Goal: Information Seeking & Learning: Learn about a topic

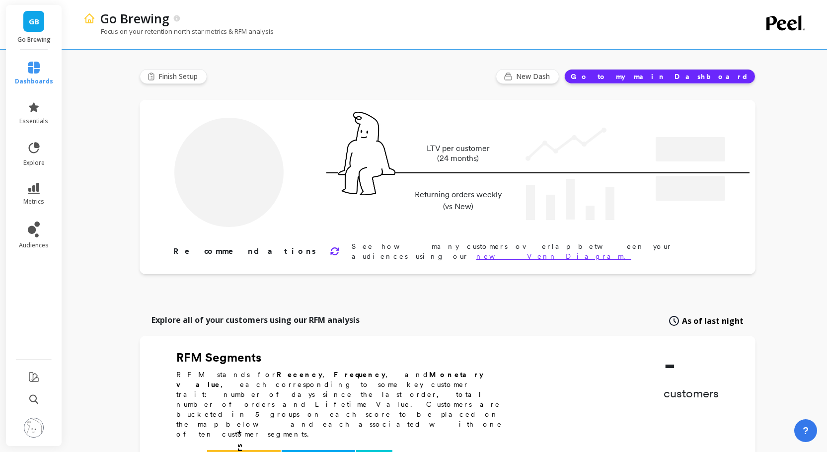
type input "Champions"
type input "4587"
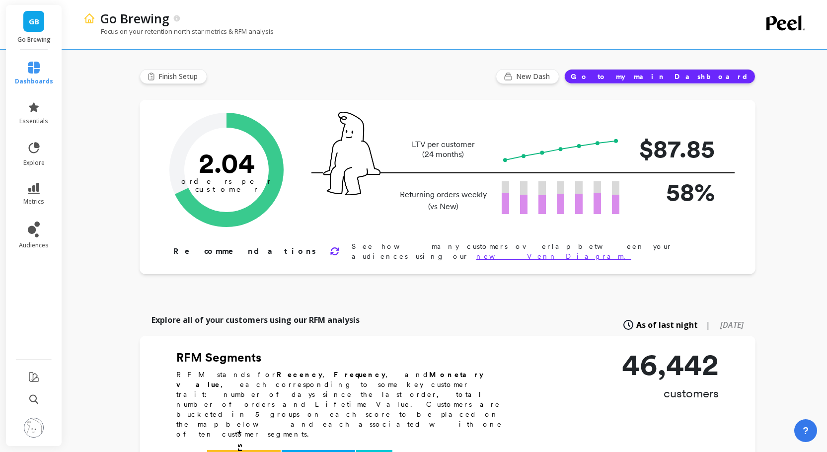
click at [35, 111] on icon at bounding box center [34, 107] width 12 height 12
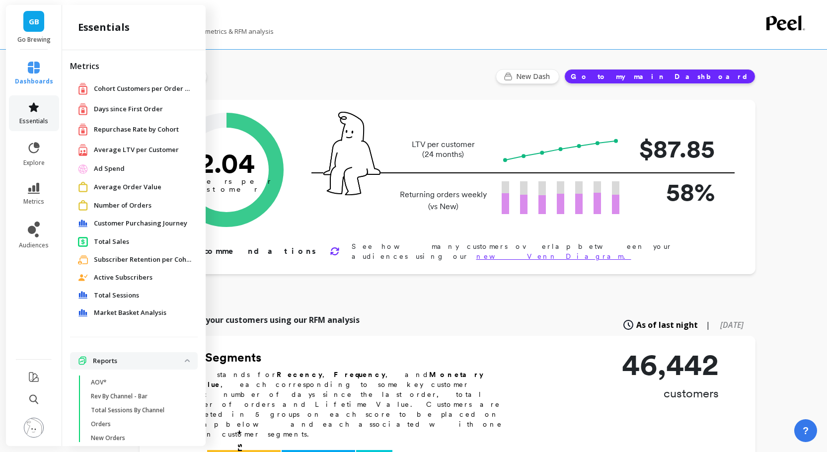
click at [35, 111] on icon at bounding box center [34, 107] width 12 height 12
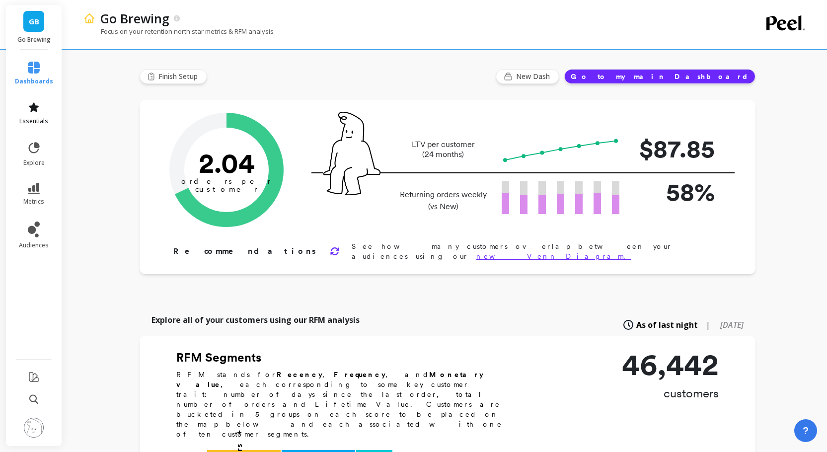
click at [35, 111] on icon at bounding box center [34, 107] width 12 height 12
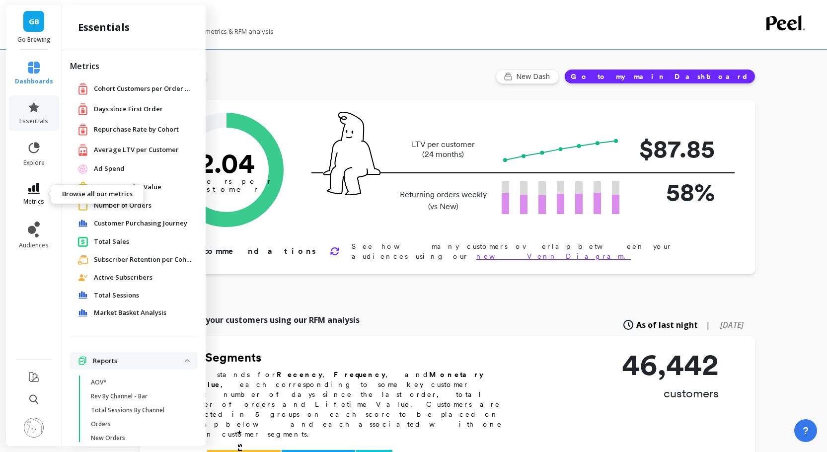
click at [34, 198] on span "metrics" at bounding box center [33, 202] width 21 height 8
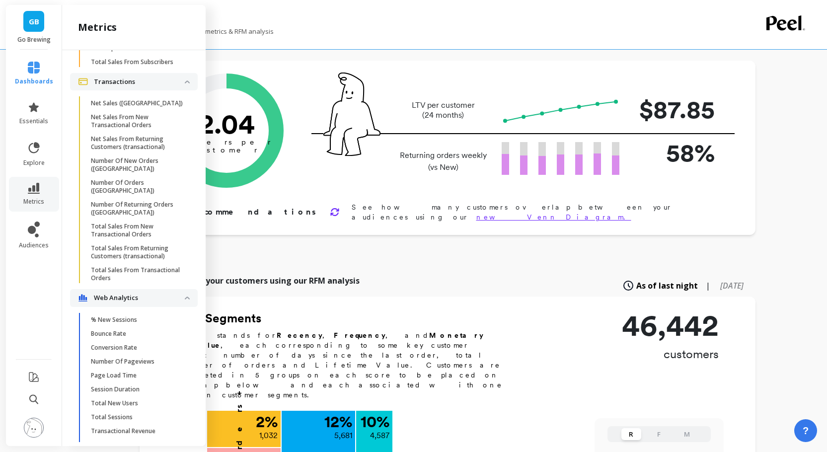
scroll to position [60, 0]
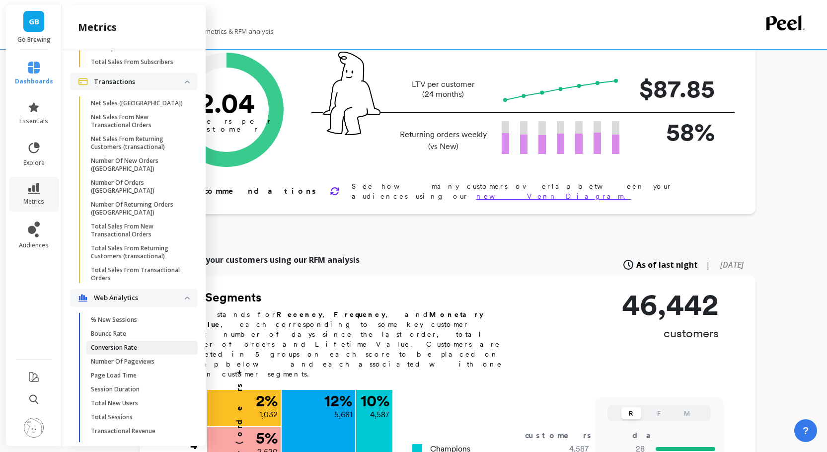
click at [116, 344] on p "Conversion Rate" at bounding box center [114, 348] width 46 height 8
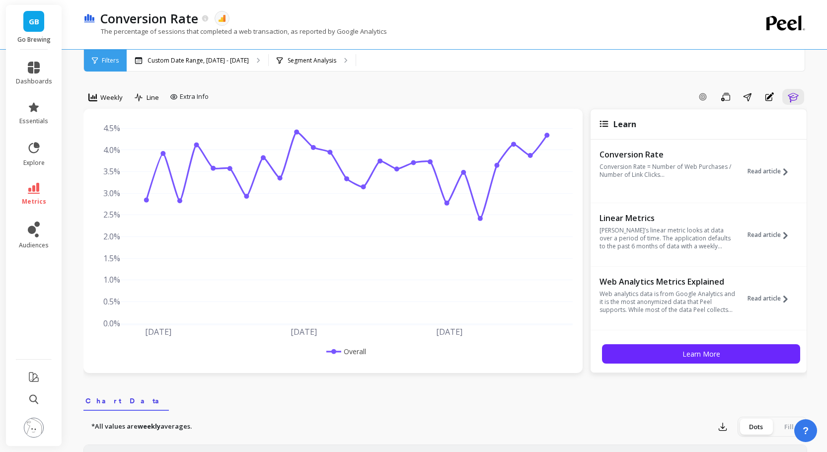
click at [40, 27] on link "GB" at bounding box center [33, 21] width 21 height 21
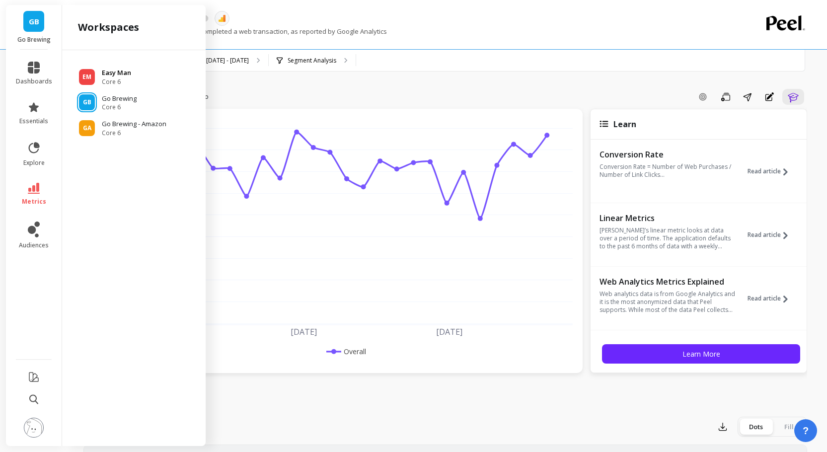
click at [107, 75] on p "Easy Man" at bounding box center [116, 73] width 29 height 10
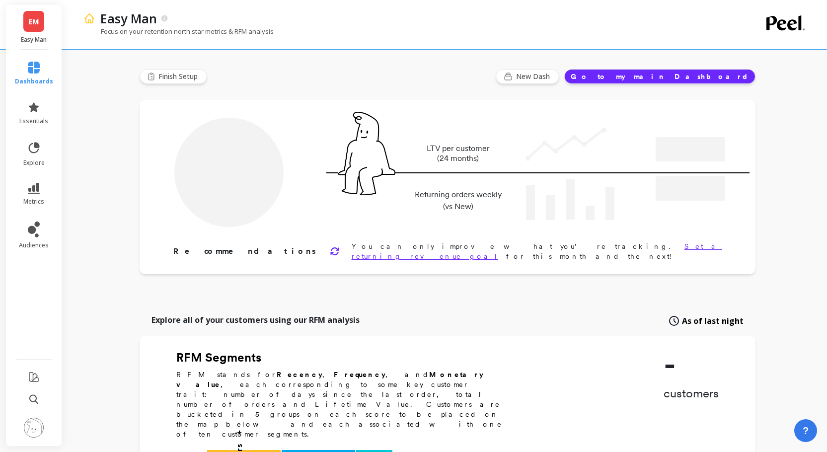
type input "Champions"
type input "156"
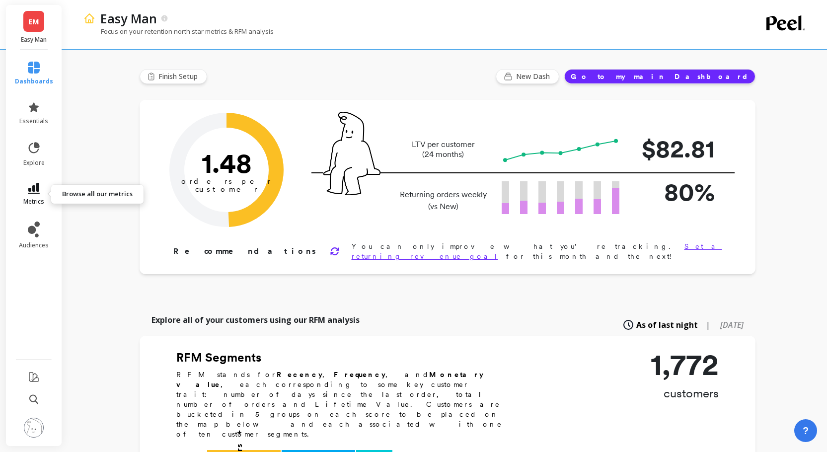
click at [40, 187] on link "metrics" at bounding box center [34, 194] width 38 height 23
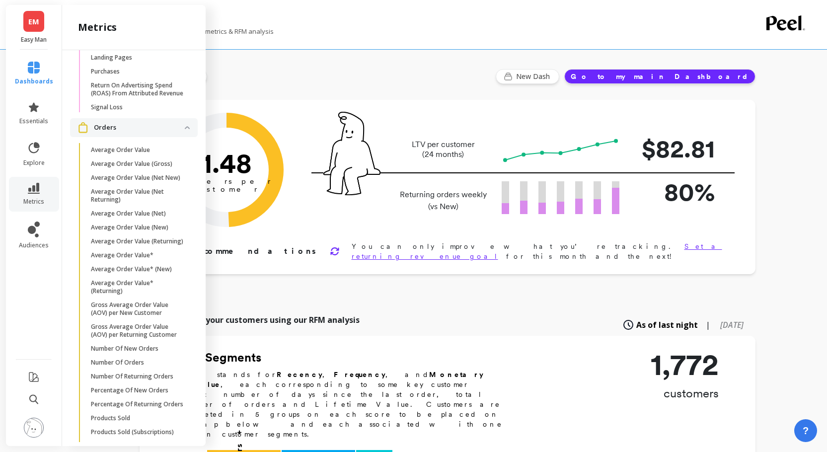
scroll to position [1419, 0]
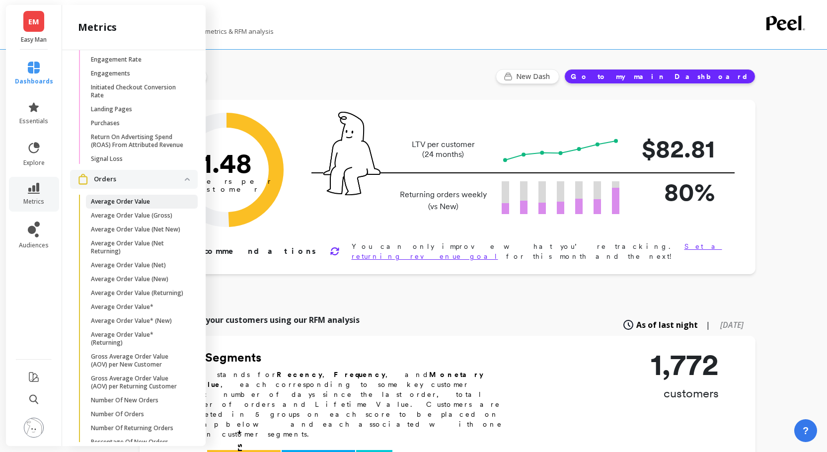
click at [126, 201] on p "Average Order Value" at bounding box center [120, 202] width 59 height 8
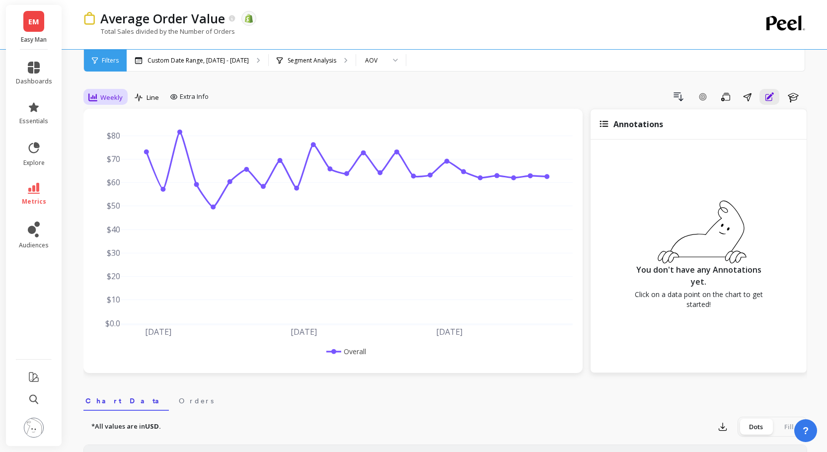
click at [104, 98] on span "Weekly" at bounding box center [111, 97] width 22 height 9
click at [107, 174] on div "Monthly" at bounding box center [120, 176] width 57 height 9
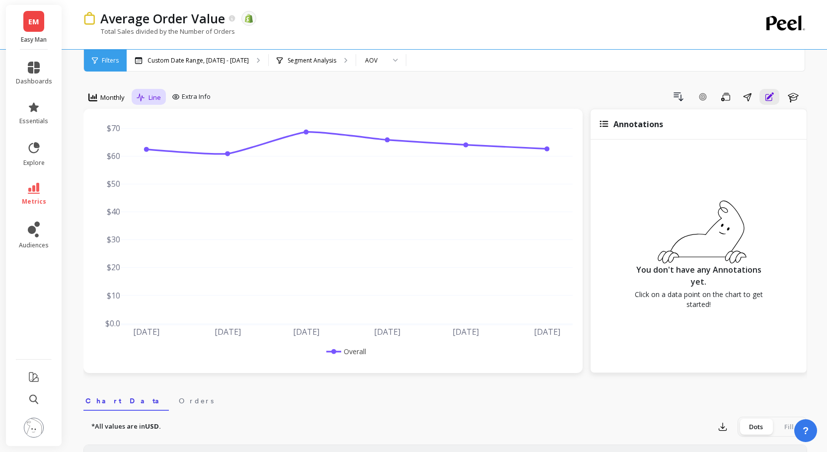
click at [159, 94] on span "Line" at bounding box center [155, 97] width 12 height 9
click at [191, 100] on span "Extra Info" at bounding box center [196, 97] width 29 height 10
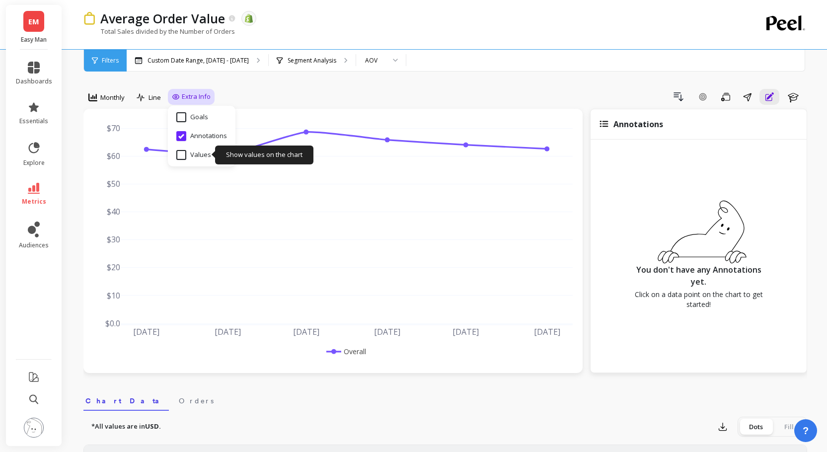
click at [193, 155] on input "Values" at bounding box center [193, 155] width 35 height 10
checkbox input "true"
click at [337, 94] on div "Drill Down Add Goal Save Share Annotations Learn" at bounding box center [511, 97] width 593 height 16
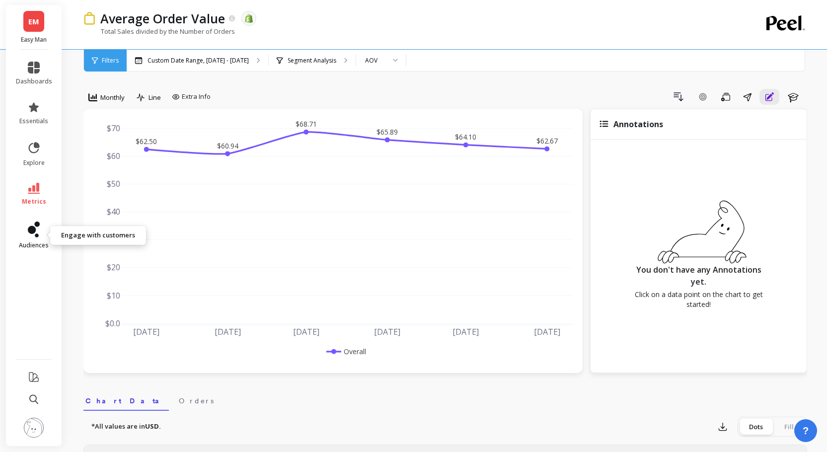
click at [35, 235] on icon at bounding box center [37, 236] width 4 height 4
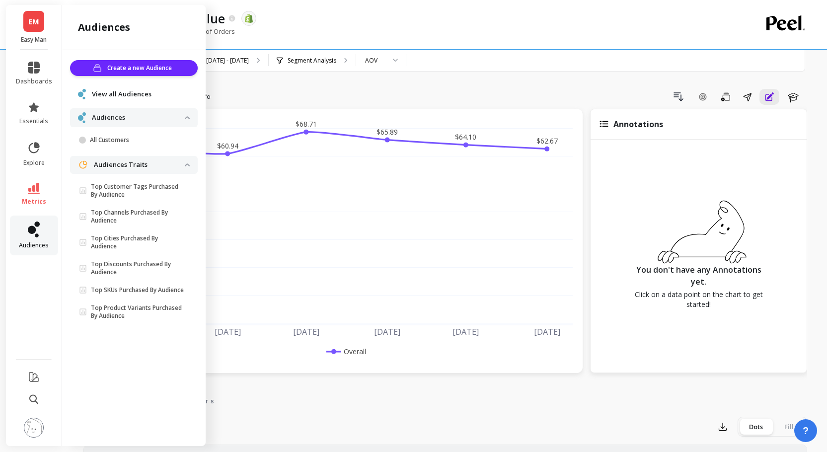
click at [35, 235] on icon at bounding box center [37, 236] width 4 height 4
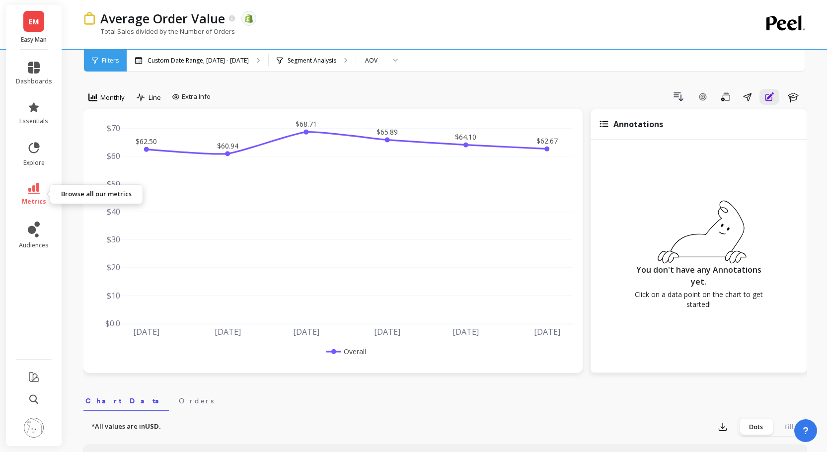
click at [38, 195] on link "metrics" at bounding box center [34, 194] width 36 height 23
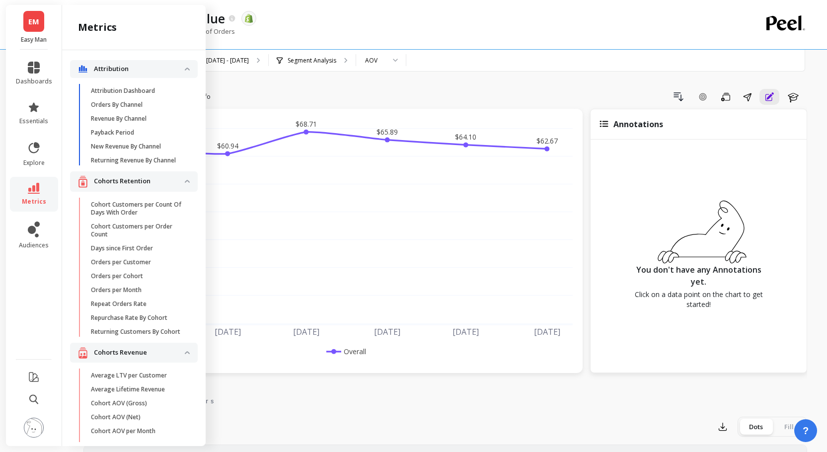
scroll to position [1419, 0]
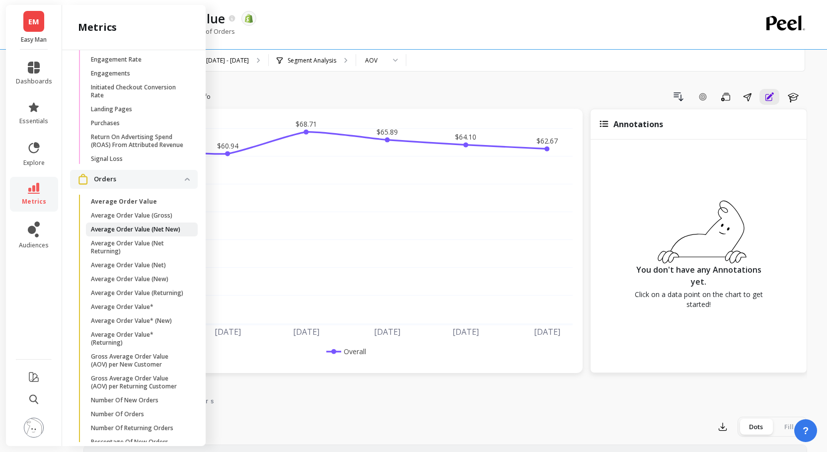
click at [116, 230] on p "Average Order Value (Net New)" at bounding box center [135, 230] width 89 height 8
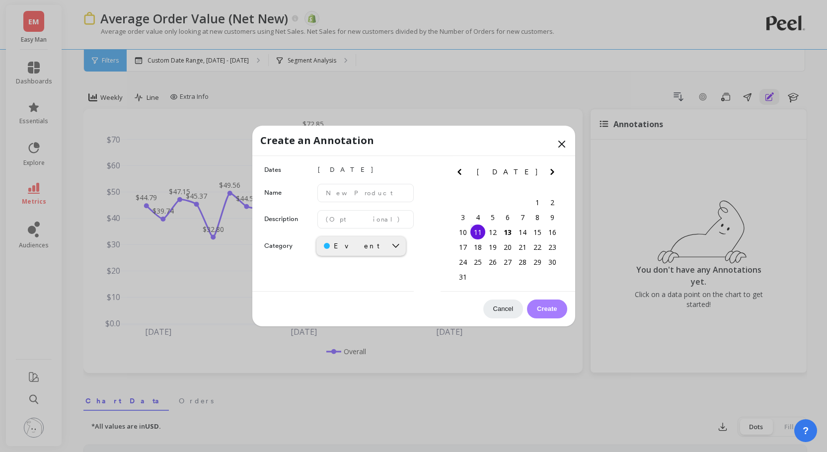
click at [549, 206] on div "2" at bounding box center [552, 202] width 15 height 15
click at [561, 145] on icon at bounding box center [562, 144] width 6 height 6
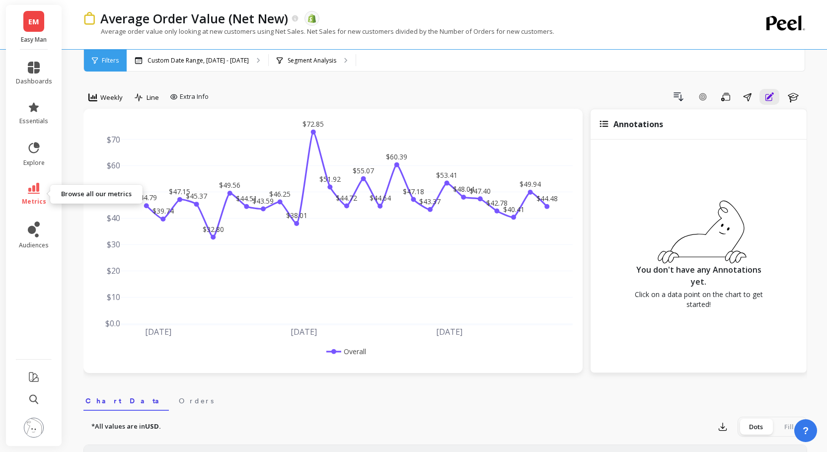
click at [31, 194] on link "metrics" at bounding box center [34, 194] width 36 height 23
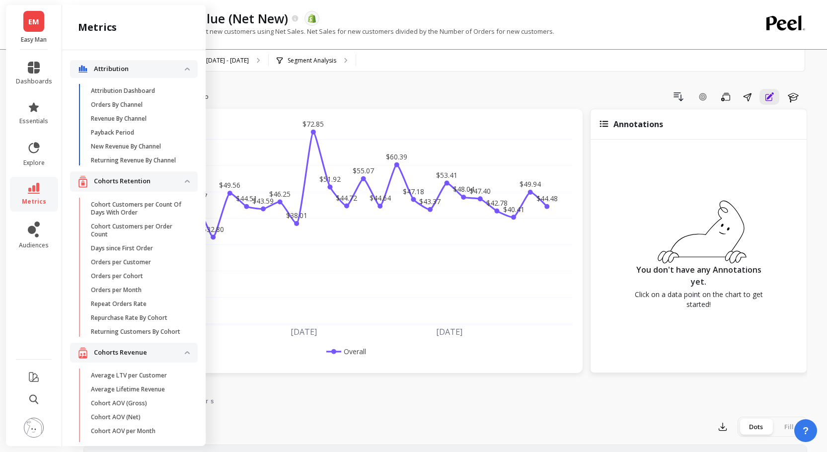
scroll to position [1419, 0]
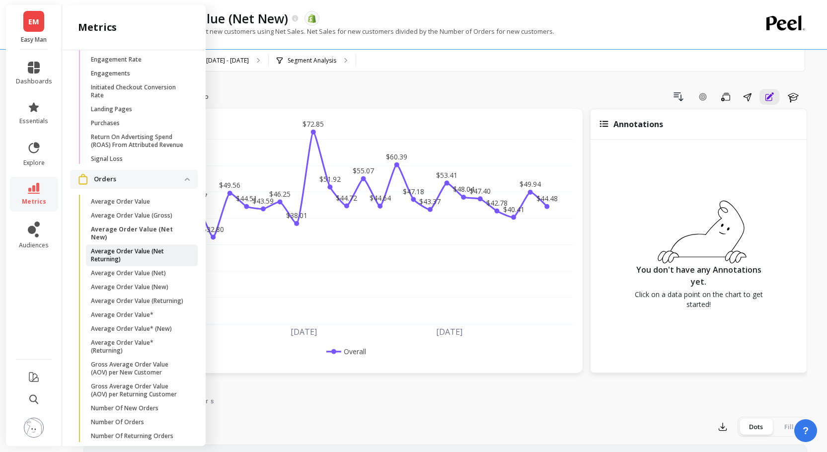
click at [147, 247] on p "Average Order Value (Net Returning)" at bounding box center [138, 255] width 95 height 16
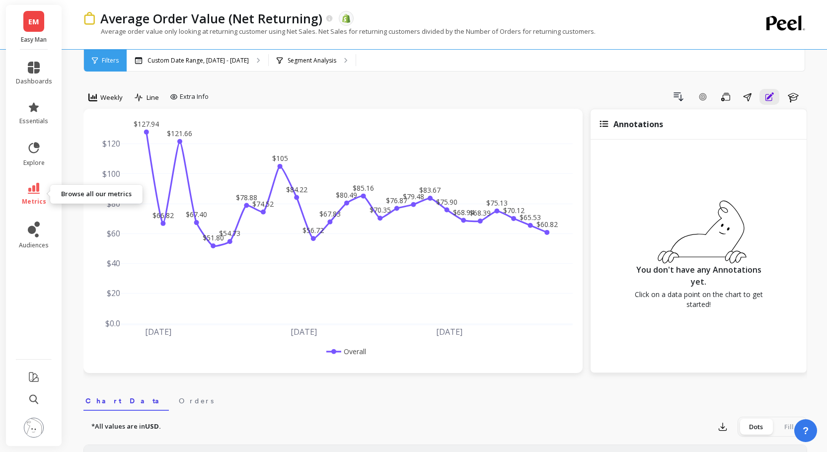
click at [30, 190] on icon at bounding box center [34, 188] width 12 height 11
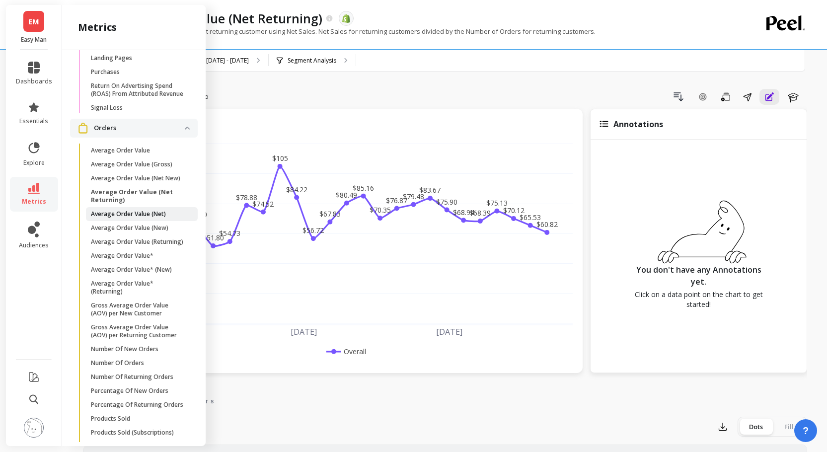
scroll to position [1495, 0]
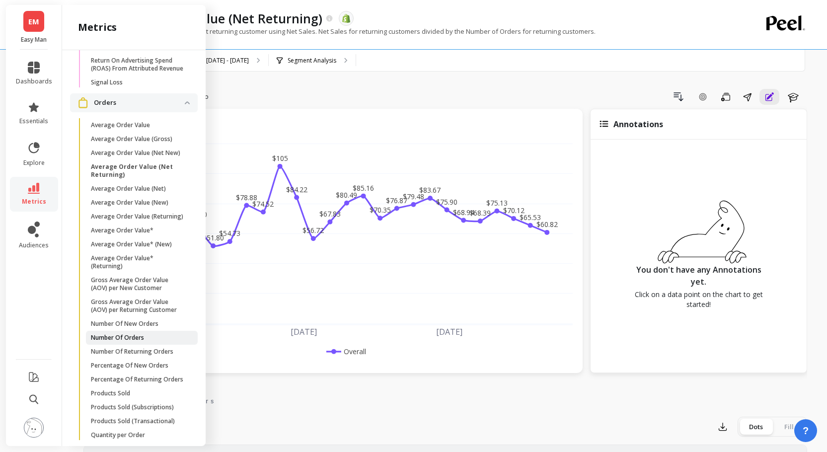
click at [130, 334] on p "Number Of Orders" at bounding box center [117, 338] width 53 height 8
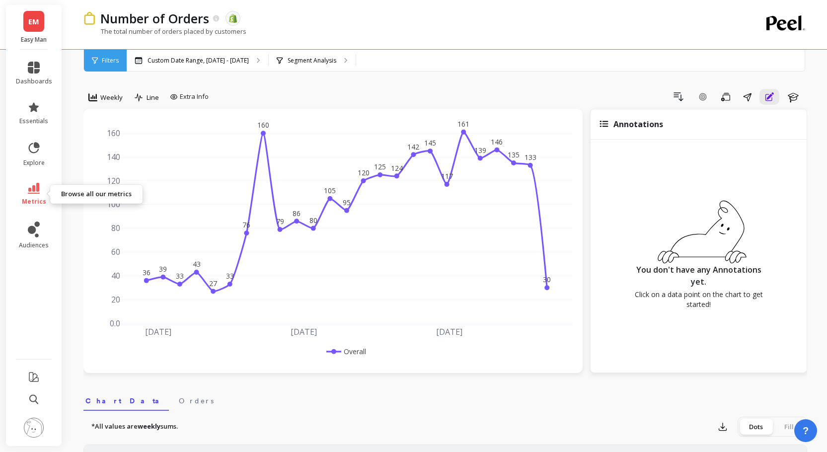
click at [40, 187] on link "metrics" at bounding box center [34, 194] width 36 height 23
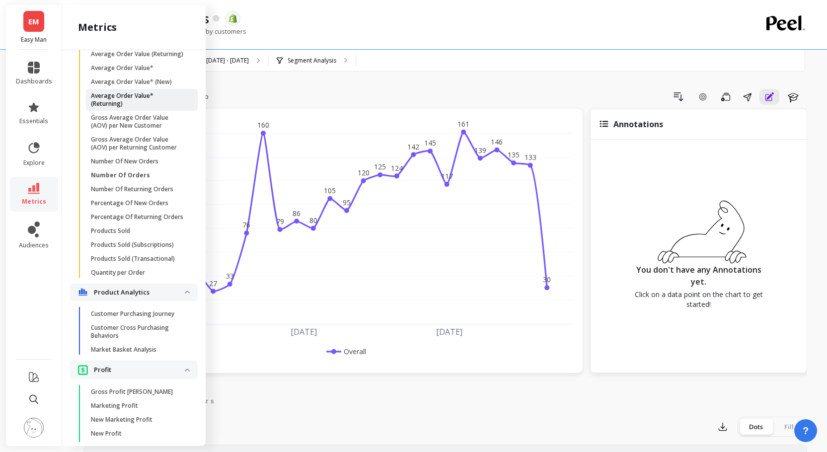
scroll to position [1662, 0]
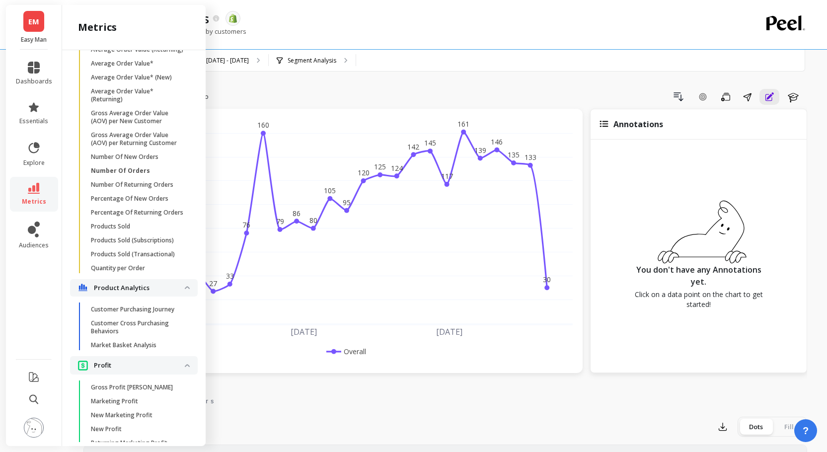
click at [137, 284] on p "Product Analytics" at bounding box center [139, 288] width 91 height 10
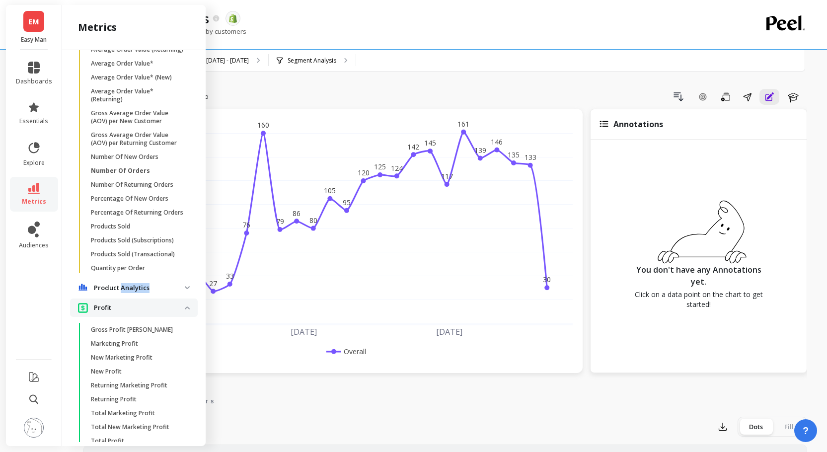
click at [137, 284] on p "Product Analytics" at bounding box center [139, 288] width 91 height 10
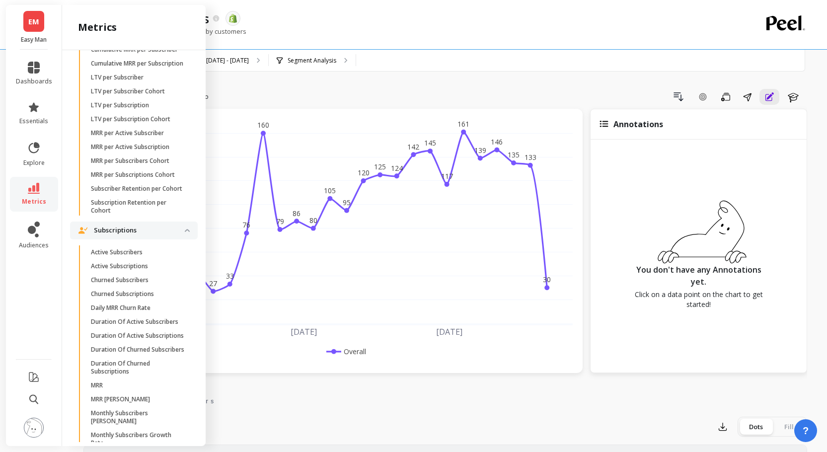
scroll to position [2444, 0]
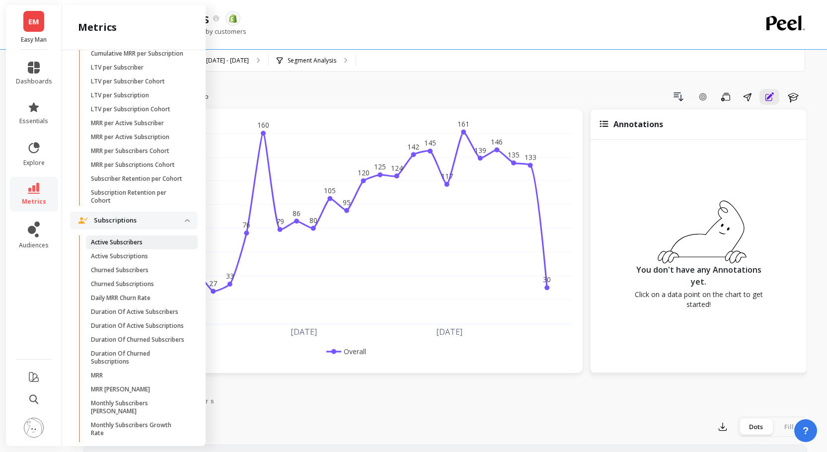
click at [138, 244] on p "Active Subscribers" at bounding box center [117, 242] width 52 height 8
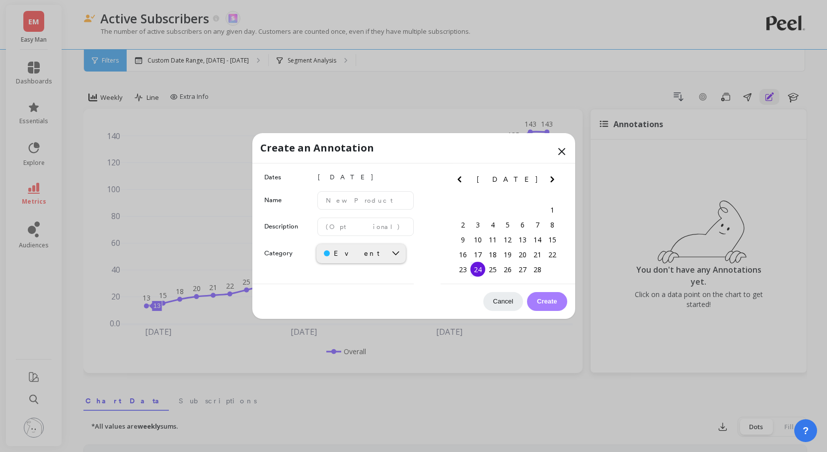
click at [566, 152] on icon at bounding box center [562, 152] width 12 height 12
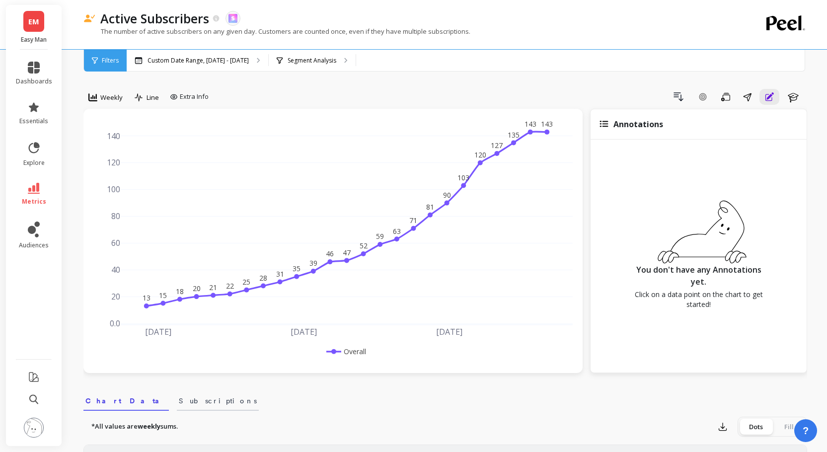
click at [179, 399] on span "Subscriptions" at bounding box center [218, 401] width 78 height 10
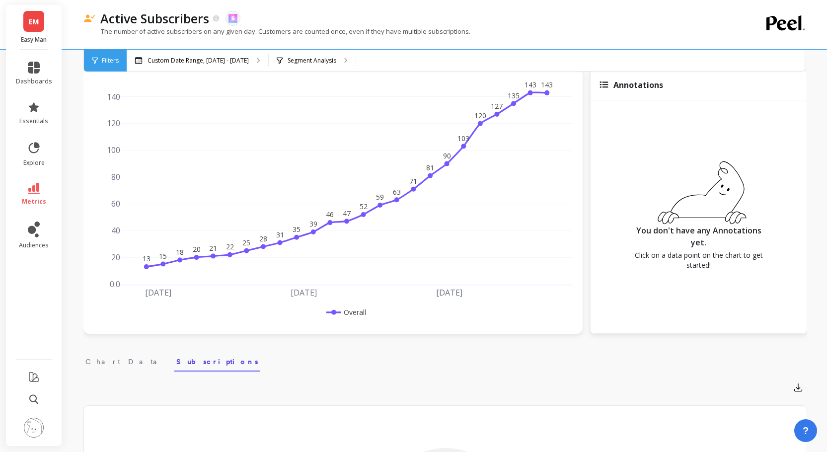
scroll to position [23, 0]
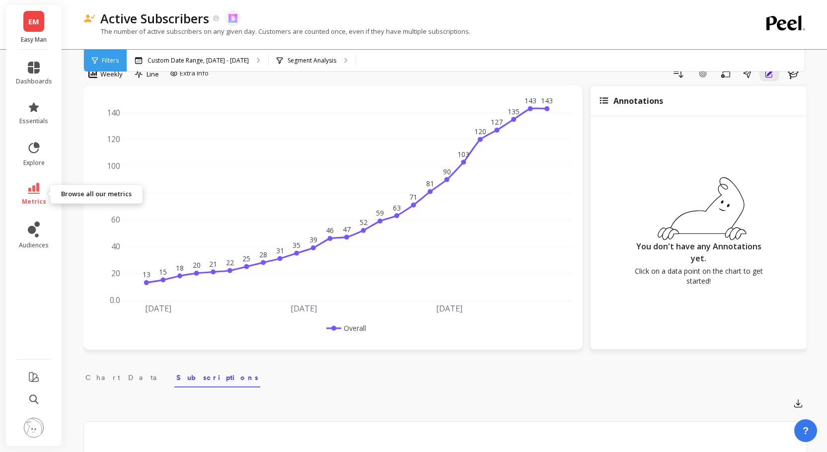
click at [39, 189] on icon at bounding box center [34, 188] width 12 height 11
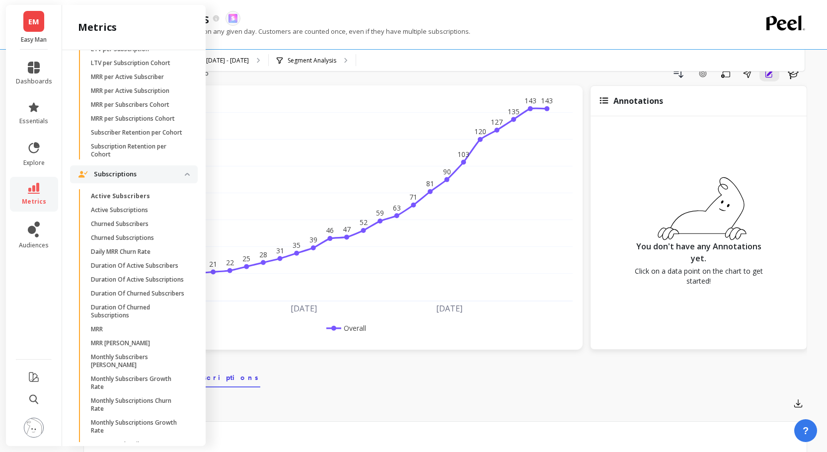
scroll to position [2496, 0]
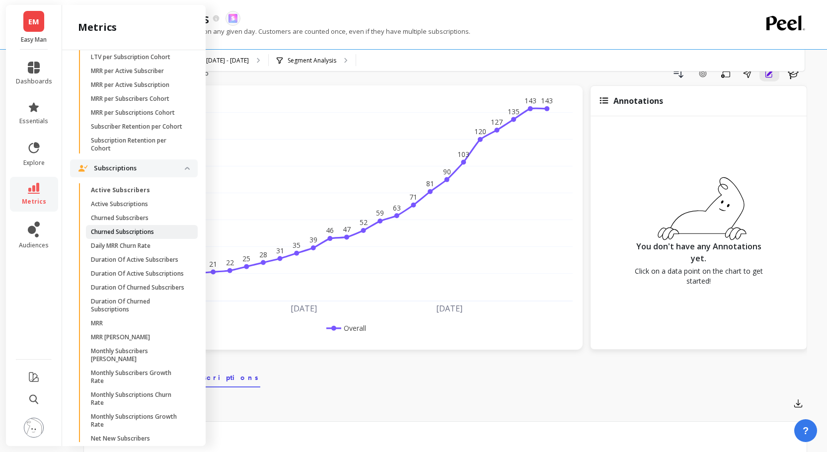
click at [131, 233] on p "Churned Subscriptions" at bounding box center [122, 232] width 63 height 8
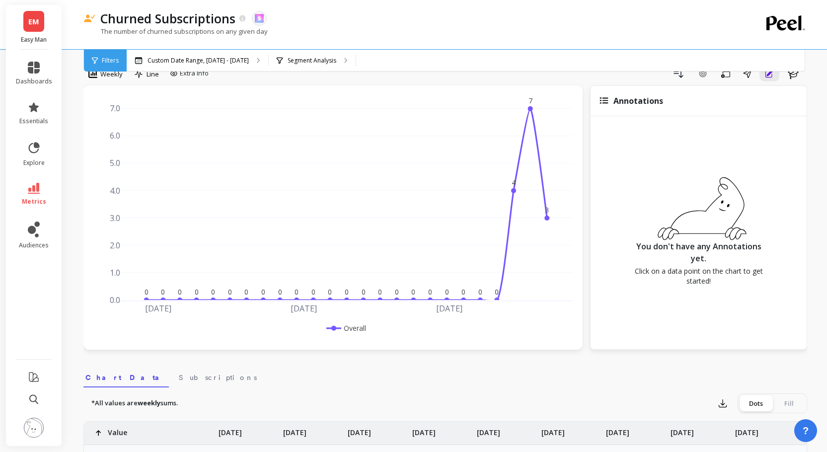
scroll to position [325, 0]
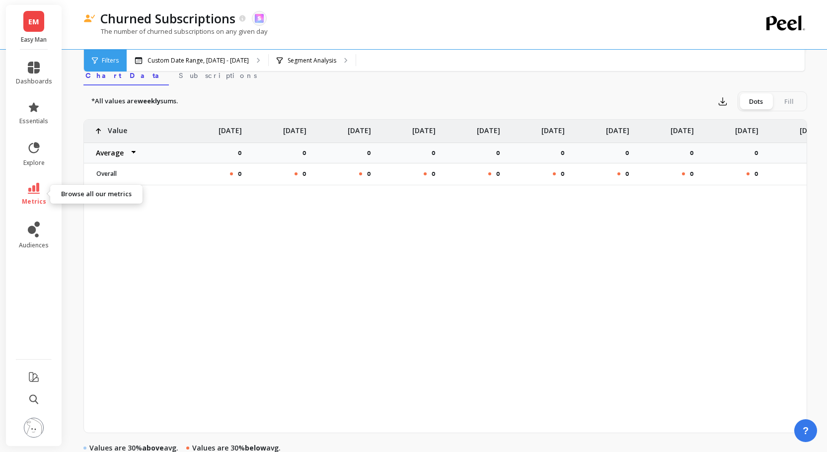
click at [41, 192] on link "metrics" at bounding box center [34, 194] width 36 height 23
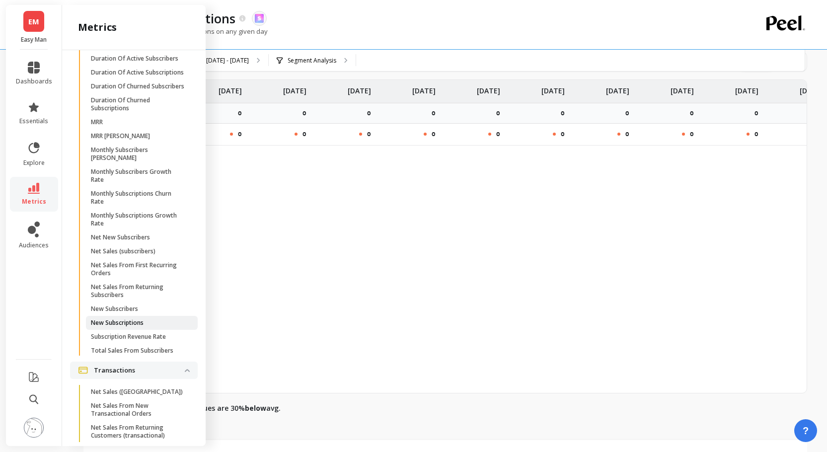
scroll to position [2699, 0]
click at [117, 388] on p "Net Sales (tx)" at bounding box center [137, 391] width 92 height 8
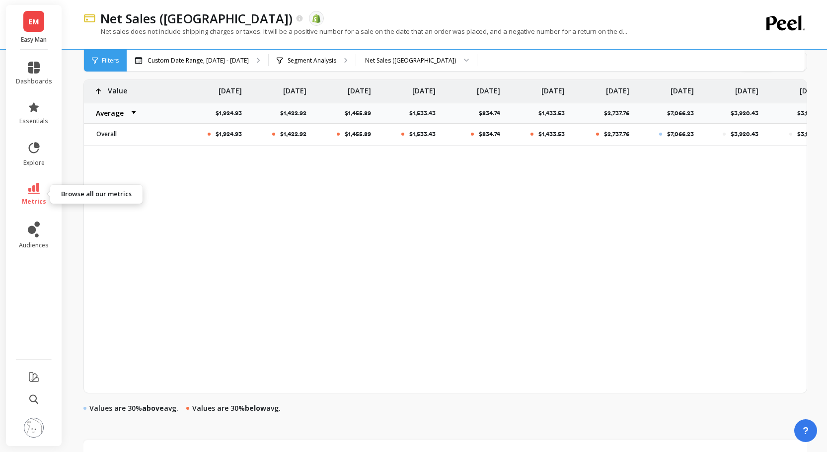
click at [31, 199] on span "metrics" at bounding box center [34, 202] width 24 height 8
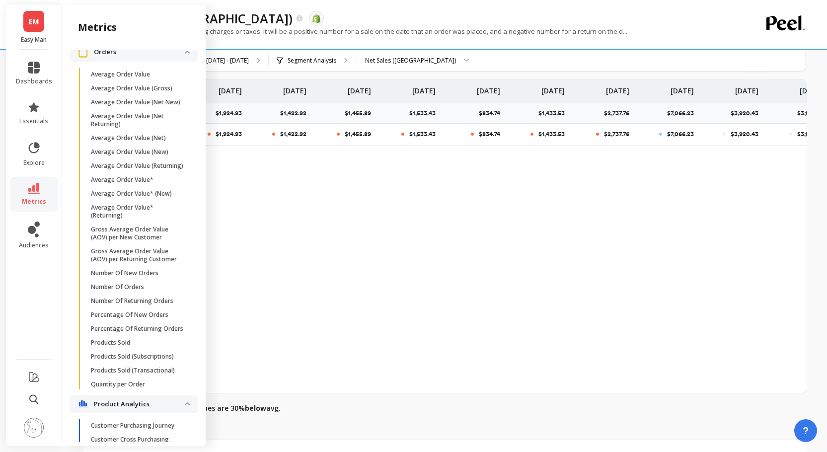
click at [34, 195] on link "metrics" at bounding box center [34, 194] width 36 height 23
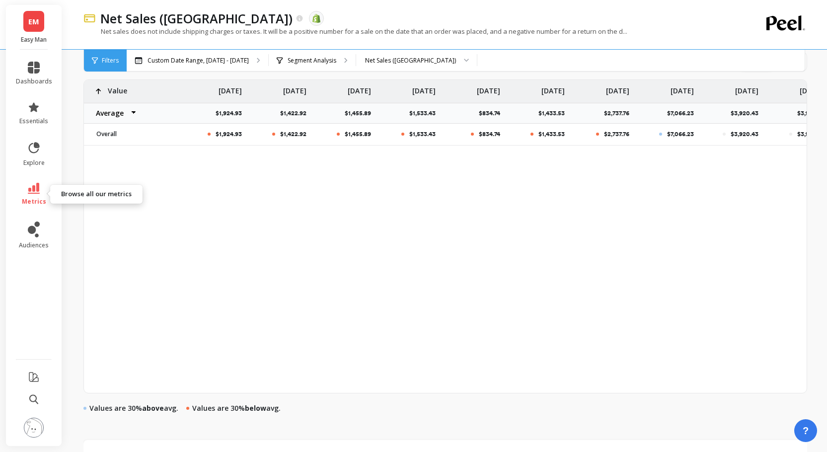
click at [40, 186] on link "metrics" at bounding box center [34, 194] width 36 height 23
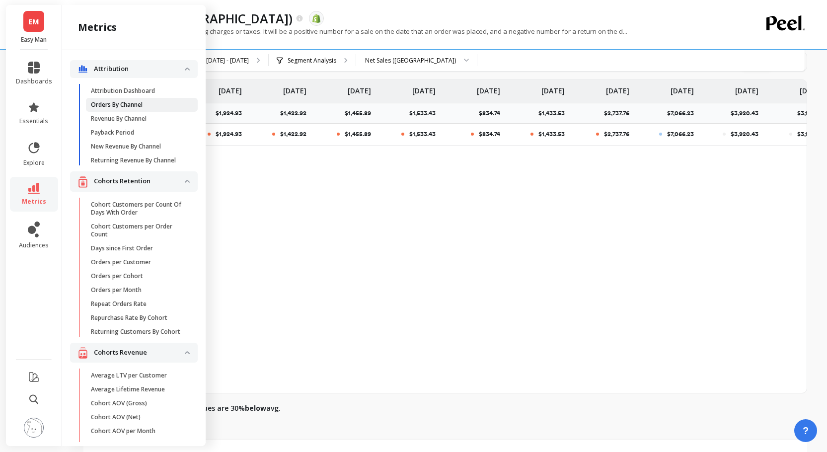
click at [127, 99] on link "Orders By Channel" at bounding box center [142, 105] width 112 height 14
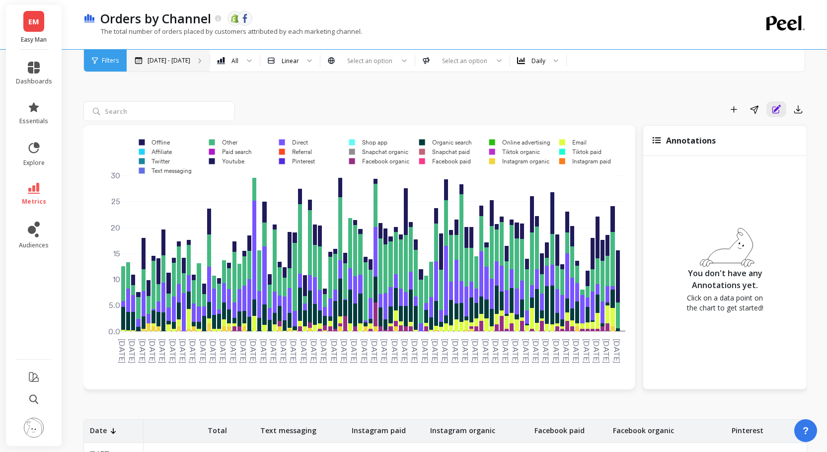
click at [161, 65] on div "Feb 12 - Aug 12" at bounding box center [168, 61] width 83 height 22
click at [111, 59] on span "Filters" at bounding box center [110, 61] width 17 height 8
click at [181, 59] on p "Feb 12 - Aug 12" at bounding box center [169, 61] width 43 height 8
click at [21, 189] on link "metrics" at bounding box center [34, 194] width 36 height 23
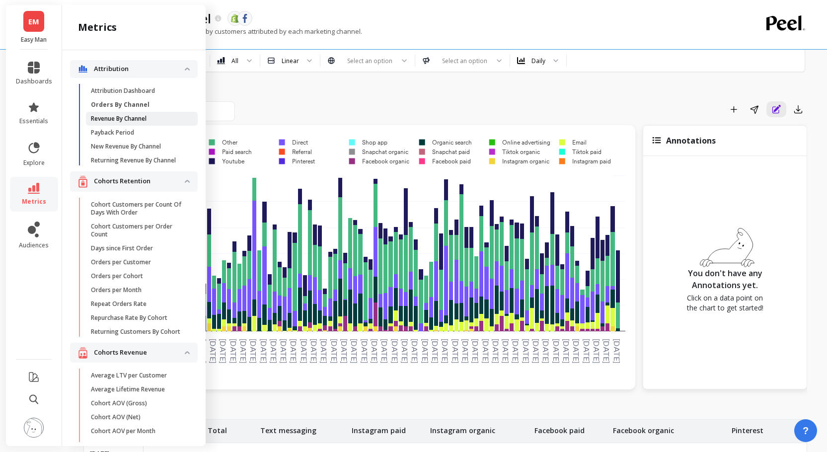
click at [140, 117] on p "Revenue By Channel" at bounding box center [119, 119] width 56 height 8
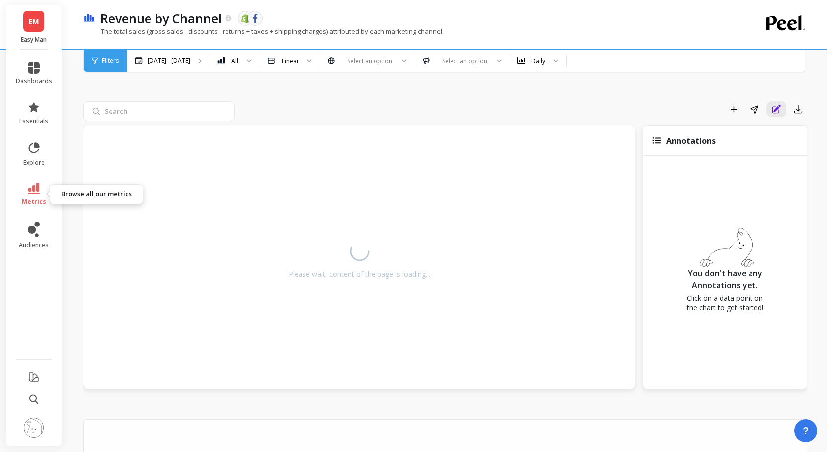
click at [30, 191] on icon at bounding box center [34, 188] width 12 height 11
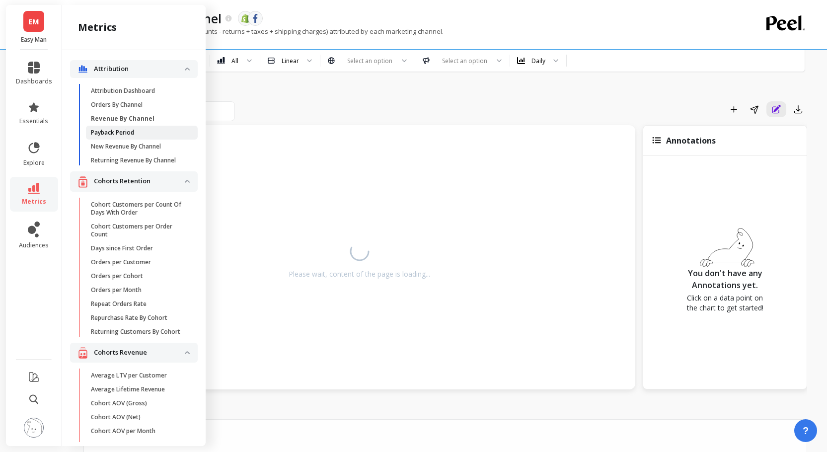
click at [127, 135] on p "Payback Period" at bounding box center [112, 133] width 43 height 8
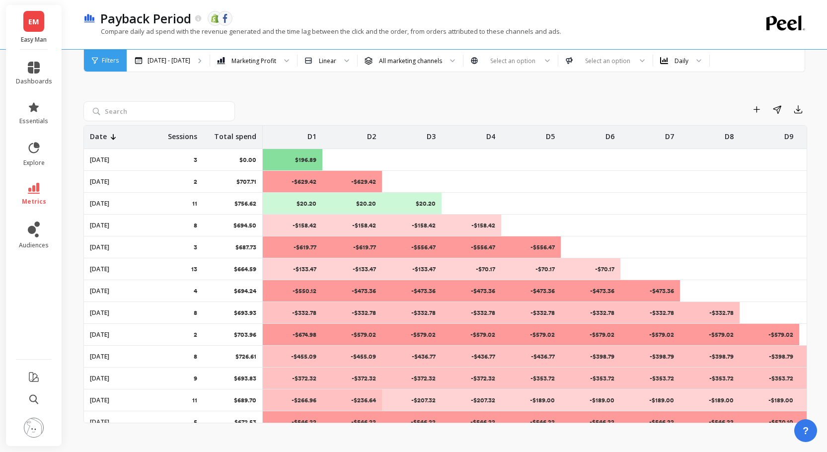
click at [251, 182] on p "$707.71" at bounding box center [246, 182] width 20 height 8
drag, startPoint x: 232, startPoint y: 183, endPoint x: 293, endPoint y: 181, distance: 61.6
click at [35, 425] on img at bounding box center [34, 428] width 20 height 20
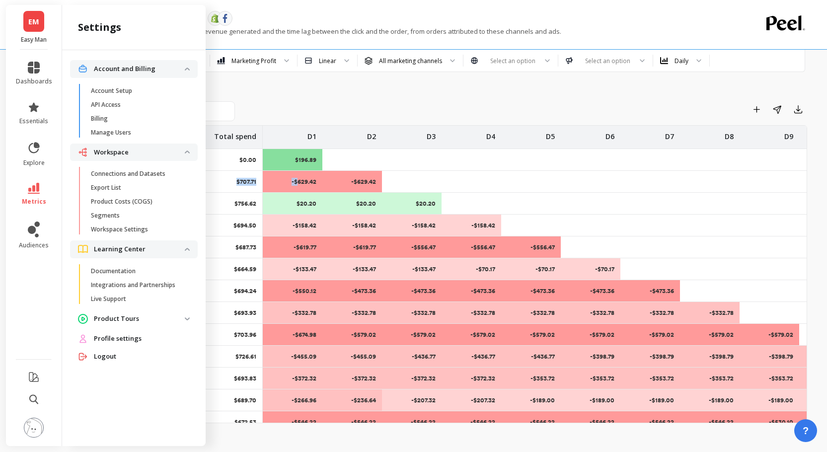
click at [35, 425] on img at bounding box center [34, 428] width 20 height 20
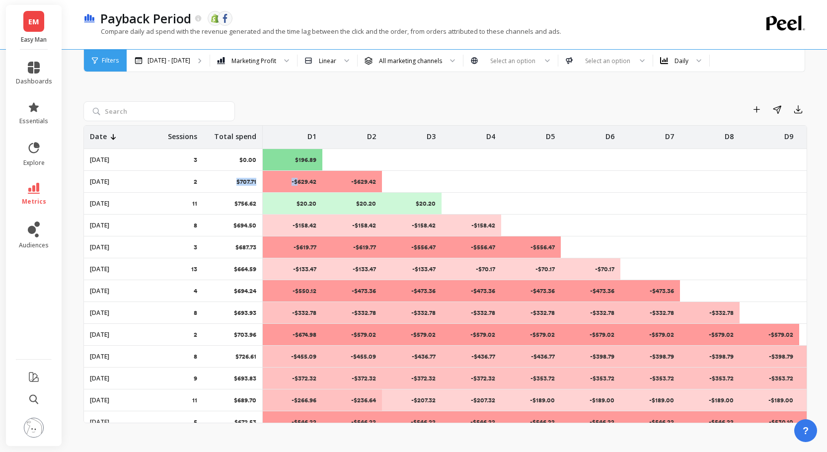
click at [35, 425] on img at bounding box center [34, 428] width 20 height 20
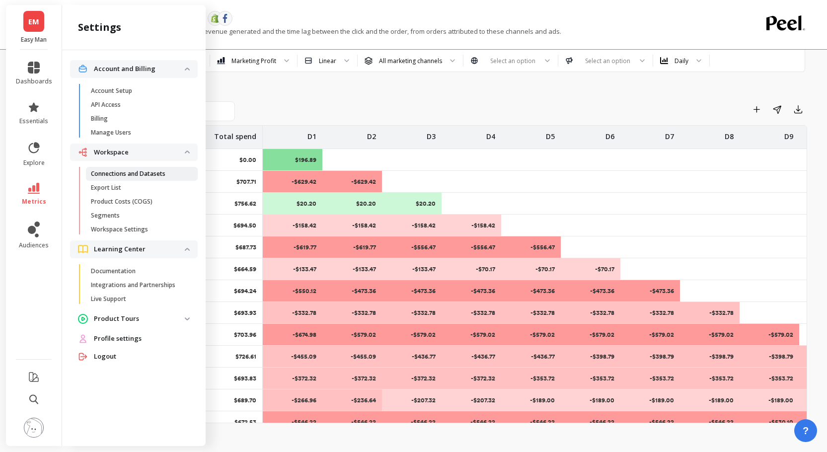
click at [127, 174] on p "Connections and Datasets" at bounding box center [128, 174] width 75 height 8
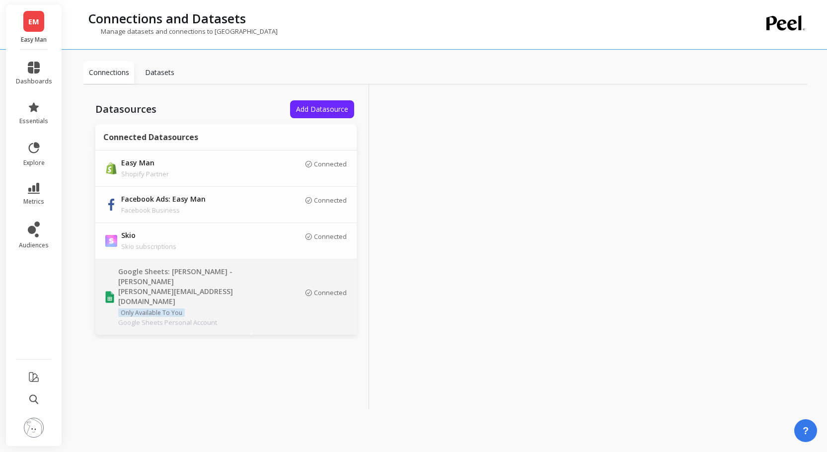
click at [170, 287] on p "[PERSON_NAME][EMAIL_ADDRESS][DOMAIN_NAME]" at bounding box center [187, 297] width 139 height 20
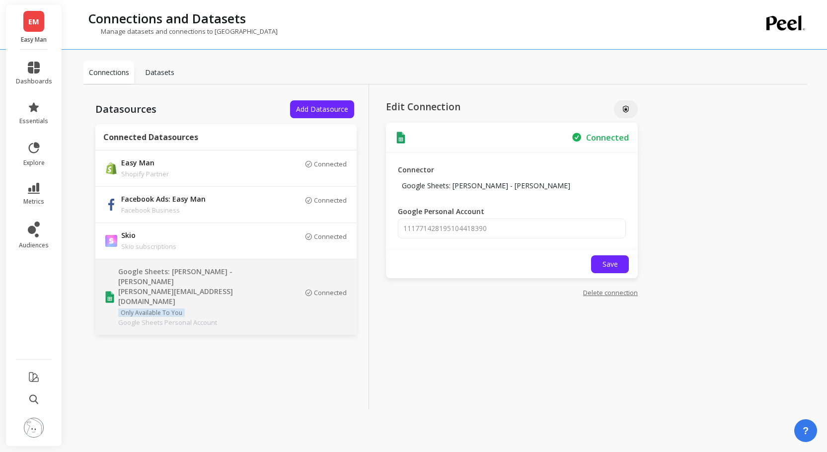
click at [402, 140] on img at bounding box center [401, 138] width 12 height 12
click at [35, 187] on icon at bounding box center [34, 188] width 12 height 11
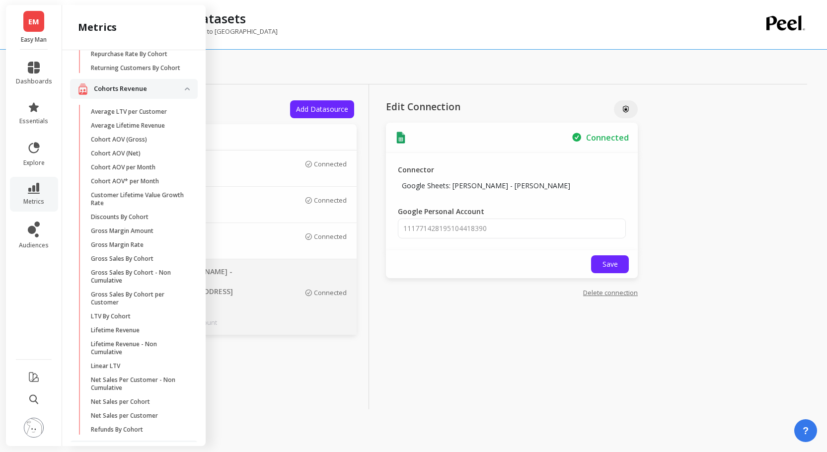
scroll to position [266, 0]
click at [138, 213] on p "Discounts By Cohort" at bounding box center [120, 215] width 58 height 8
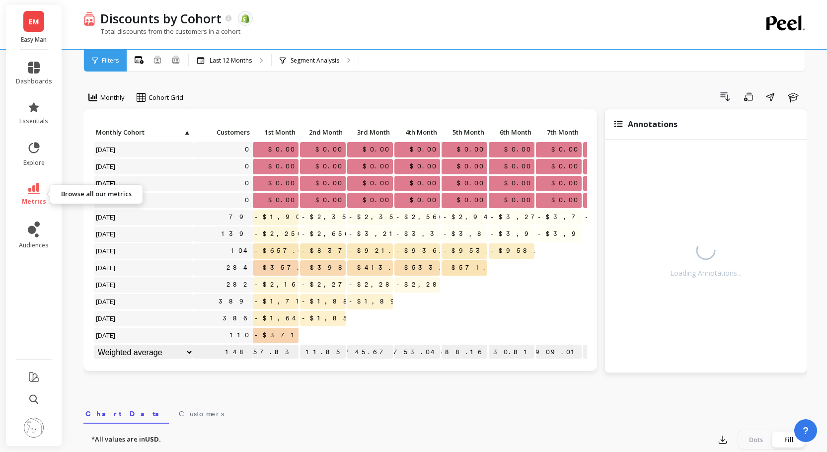
click at [42, 196] on link "metrics" at bounding box center [34, 194] width 36 height 23
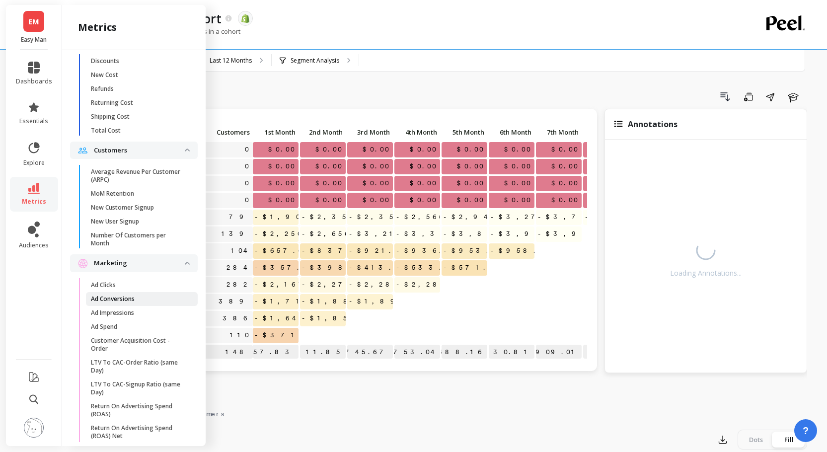
scroll to position [688, 0]
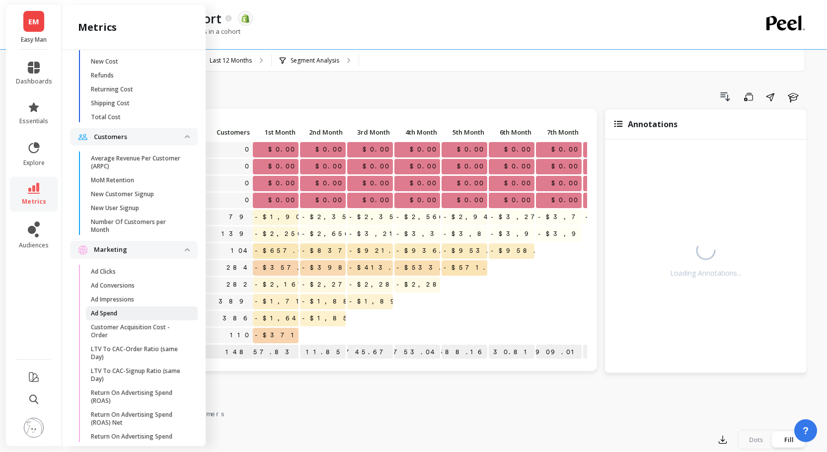
click at [120, 315] on span "Ad Spend" at bounding box center [138, 314] width 95 height 8
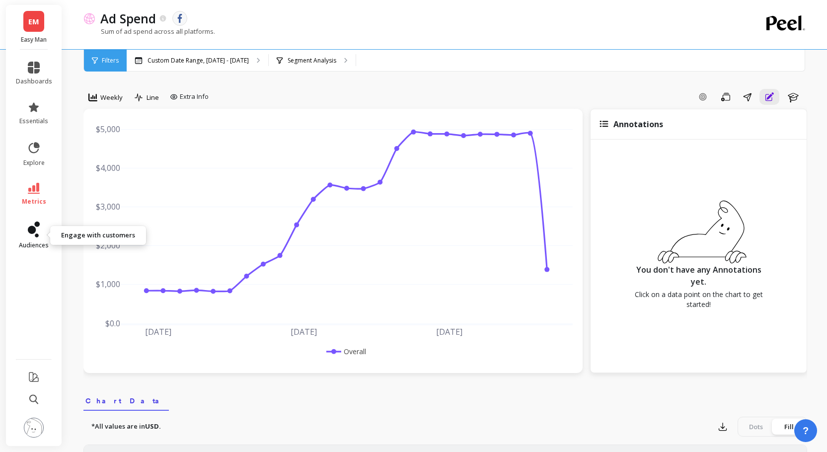
click at [39, 228] on icon at bounding box center [34, 230] width 12 height 16
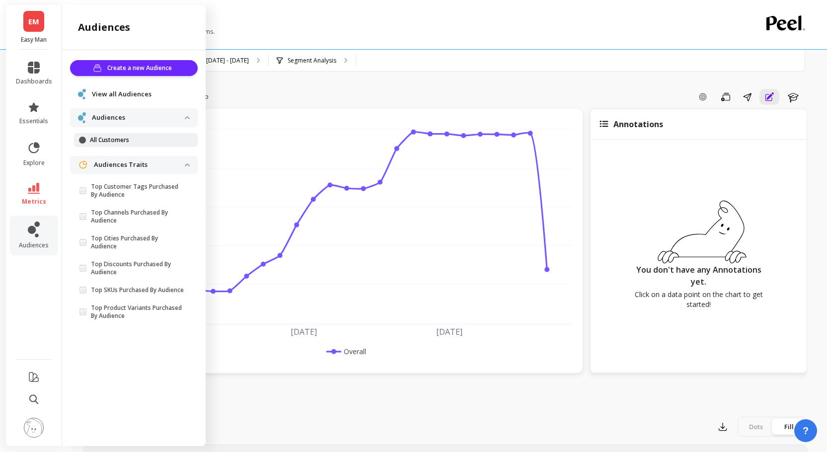
click at [128, 140] on p "All Customers" at bounding box center [137, 140] width 95 height 8
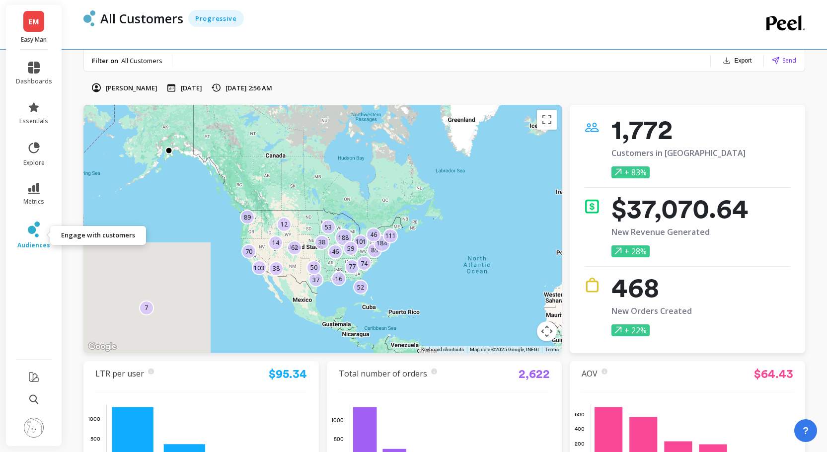
click at [32, 232] on icon at bounding box center [32, 230] width 8 height 8
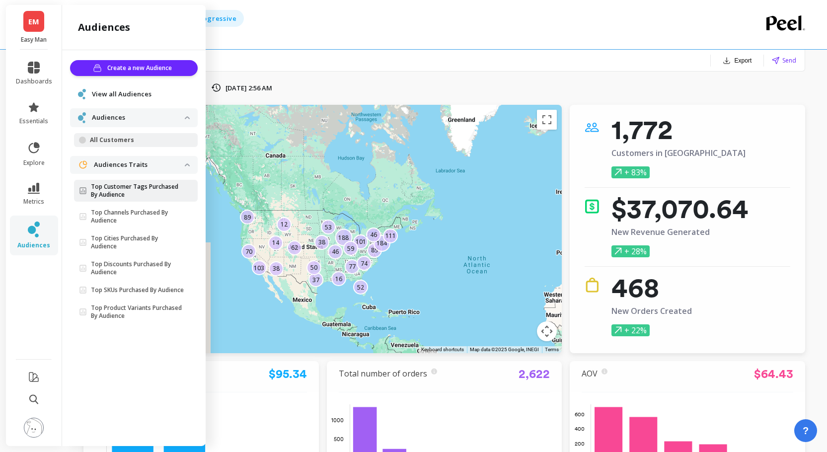
click at [119, 189] on p "Top Customer Tags Purchased By Audience" at bounding box center [138, 191] width 94 height 16
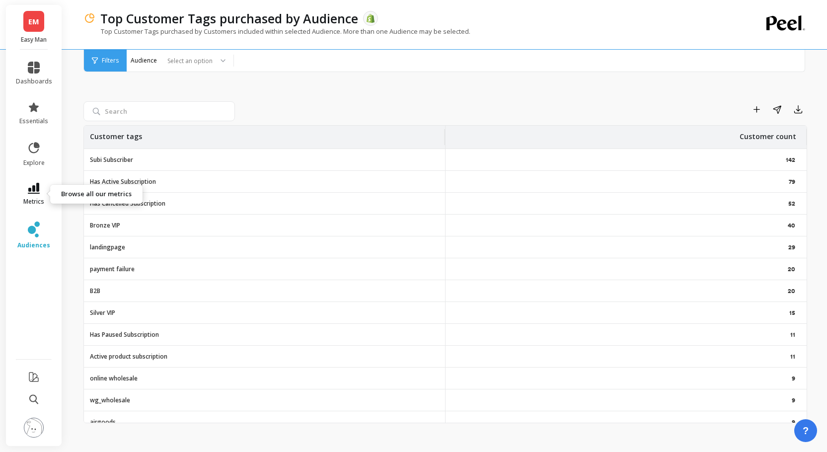
click at [37, 198] on span "metrics" at bounding box center [33, 202] width 21 height 8
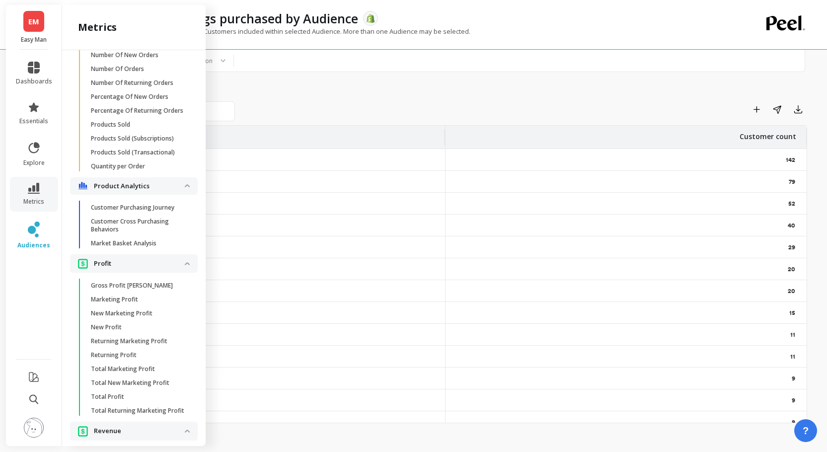
scroll to position [1787, 0]
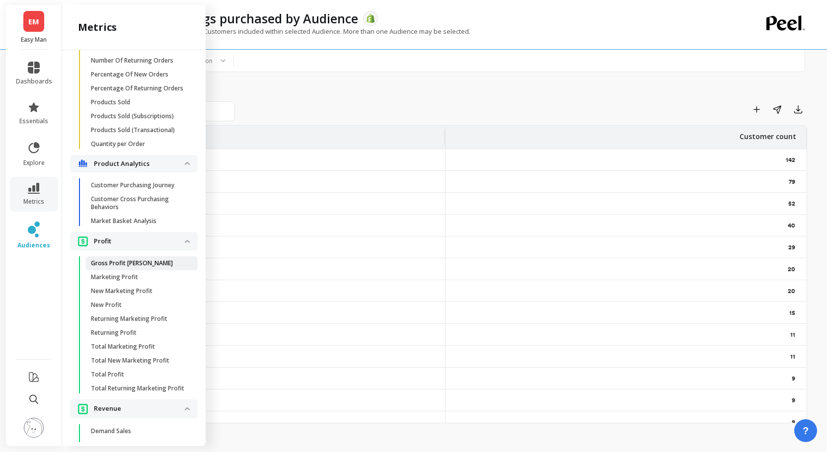
click at [128, 268] on link "Gross Profit [PERSON_NAME]" at bounding box center [142, 263] width 112 height 14
